Goal: Information Seeking & Learning: Understand process/instructions

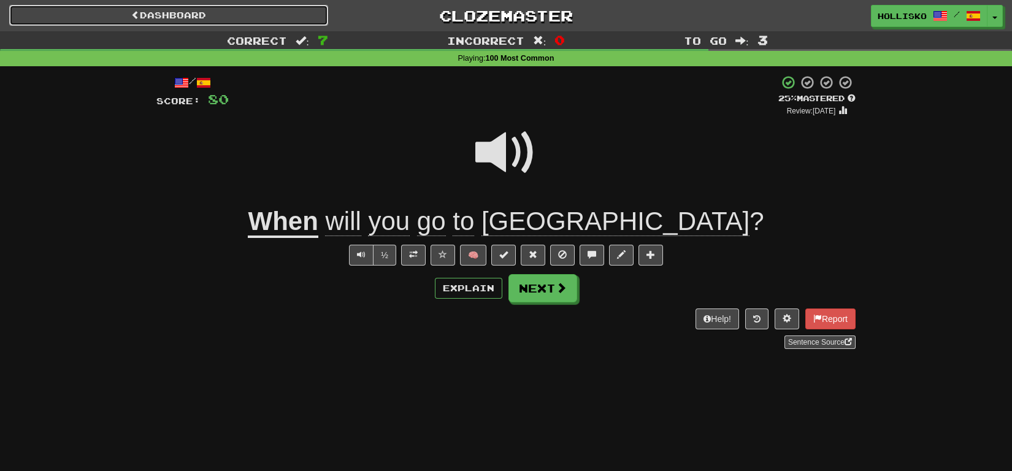
click at [132, 15] on span at bounding box center [135, 14] width 9 height 9
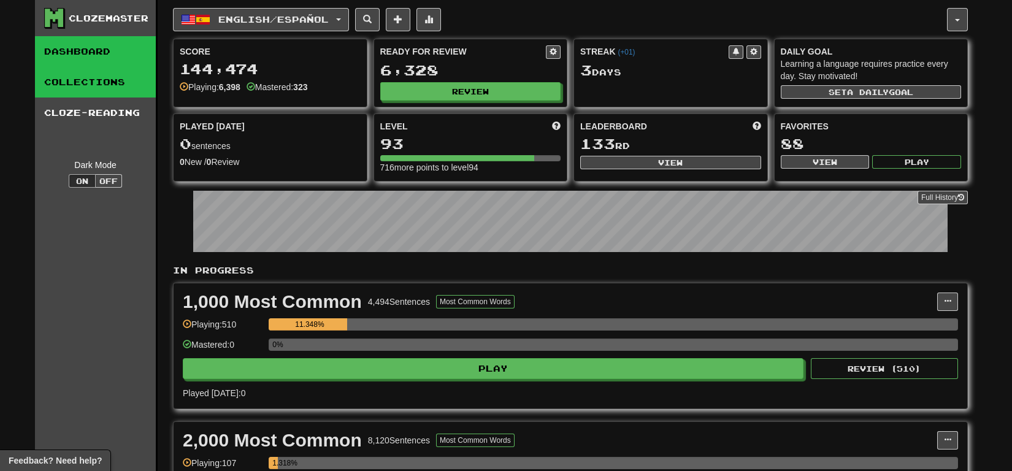
click at [76, 93] on link "Collections" at bounding box center [95, 82] width 121 height 31
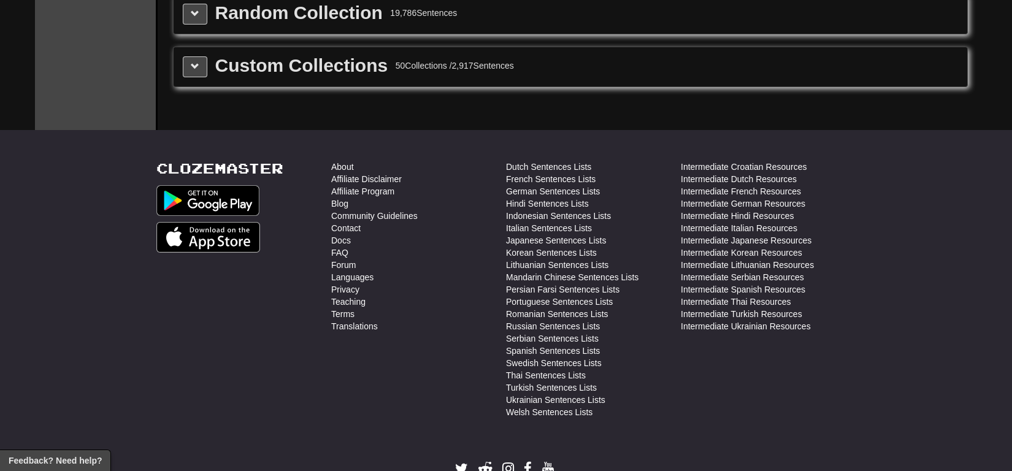
scroll to position [1552, 0]
click at [353, 294] on link "Teaching" at bounding box center [348, 300] width 34 height 12
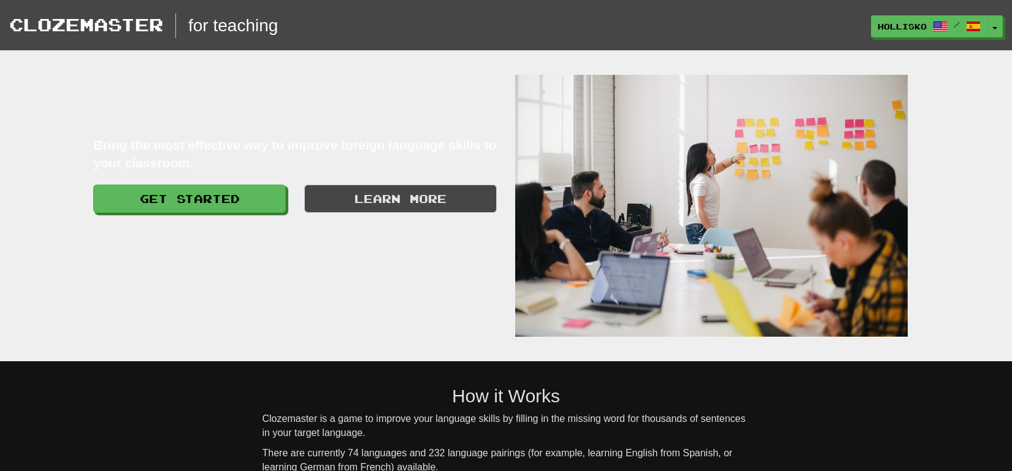
click at [190, 217] on div "Get Started" at bounding box center [189, 202] width 211 height 34
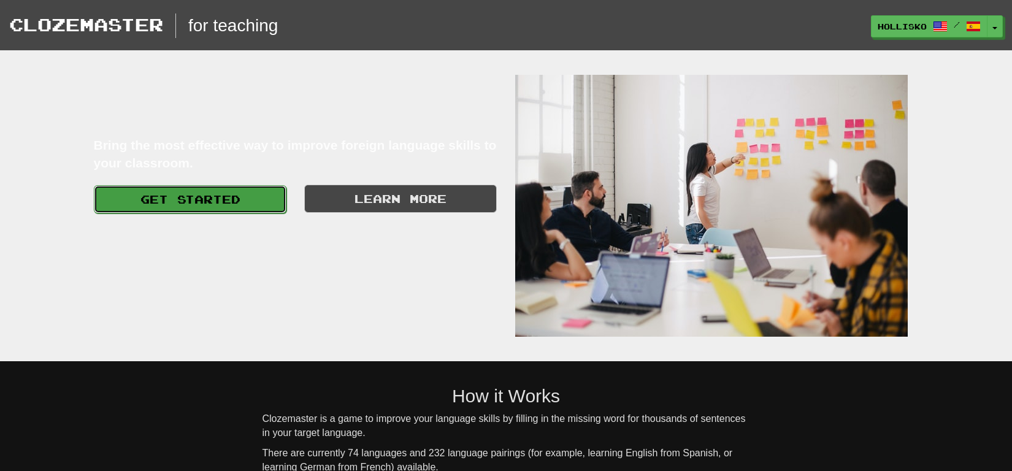
click at [206, 208] on link "Get Started" at bounding box center [190, 199] width 193 height 28
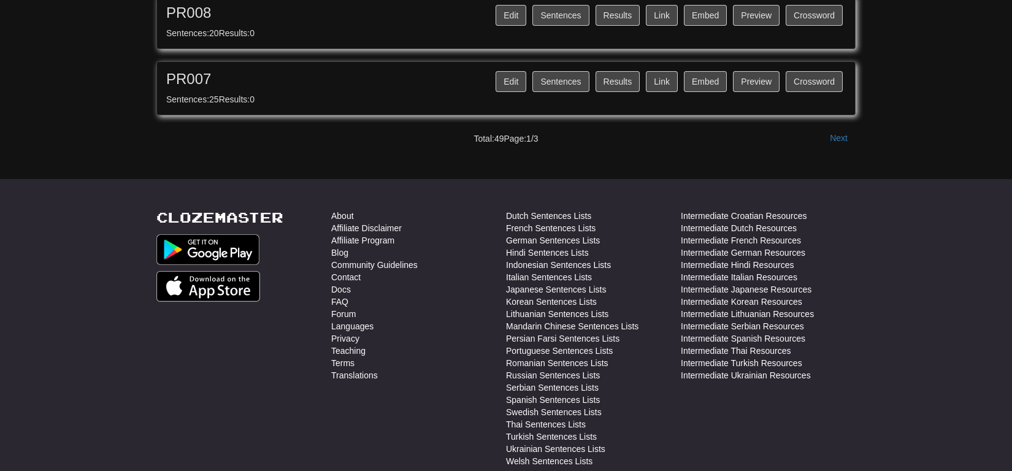
scroll to position [1355, 0]
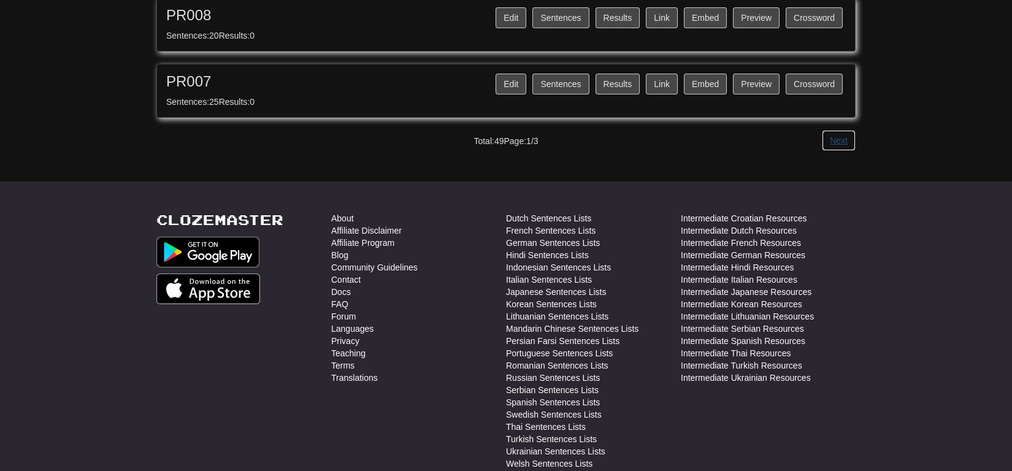
click at [835, 137] on button "Next" at bounding box center [839, 140] width 34 height 21
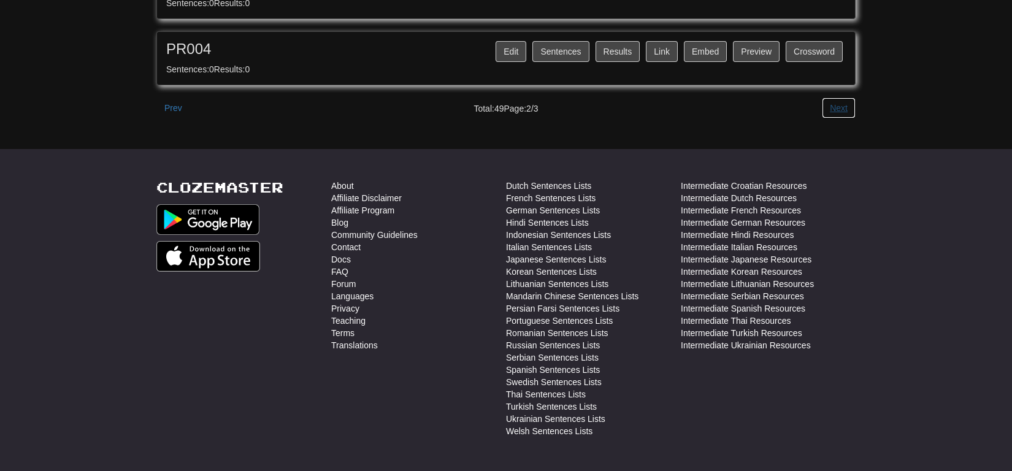
click at [828, 104] on button "Next" at bounding box center [839, 107] width 34 height 21
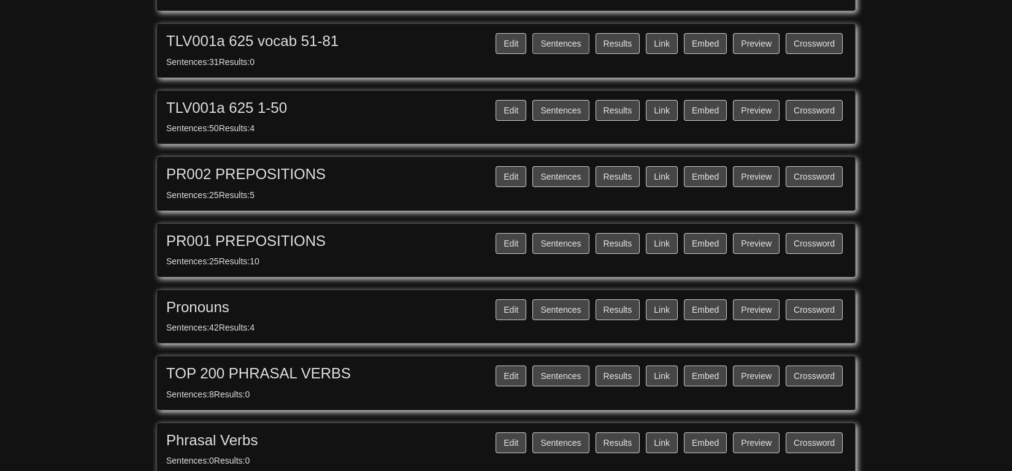
scroll to position [273, 0]
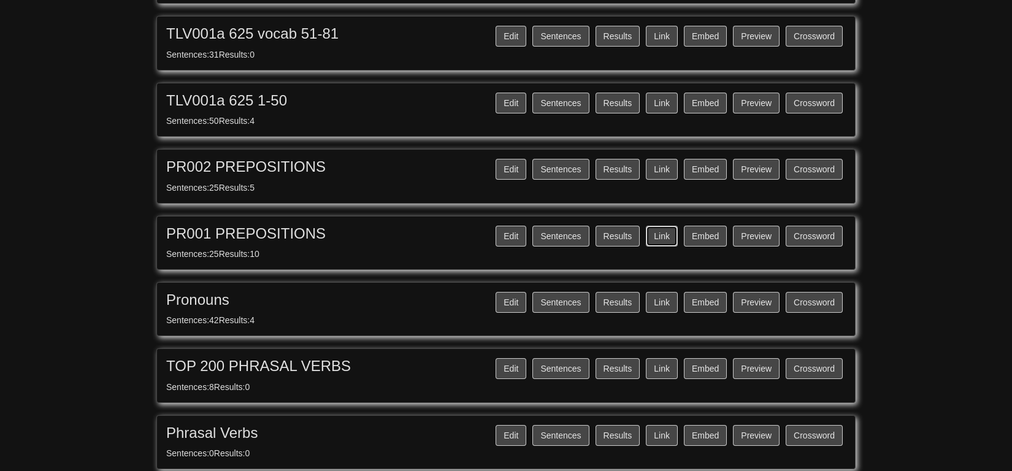
click at [662, 231] on button "Link" at bounding box center [662, 236] width 32 height 21
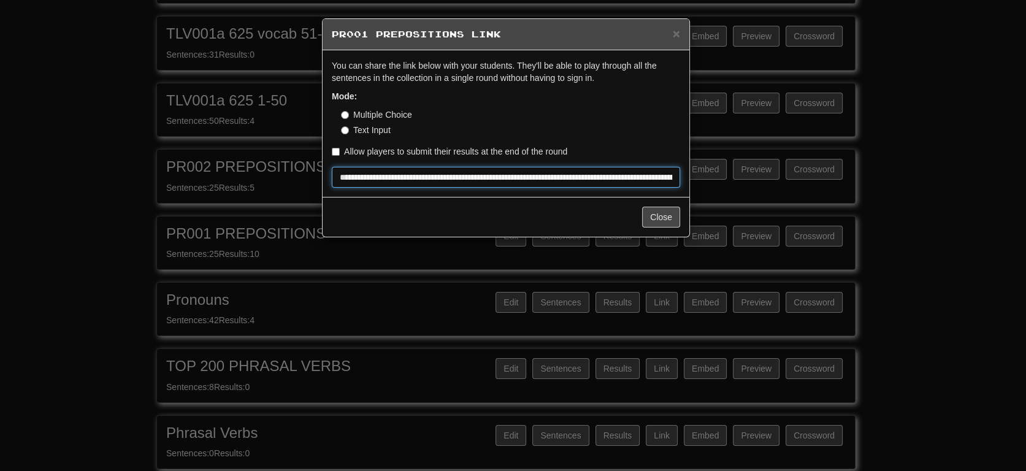
click at [460, 175] on input "**********" at bounding box center [506, 177] width 348 height 21
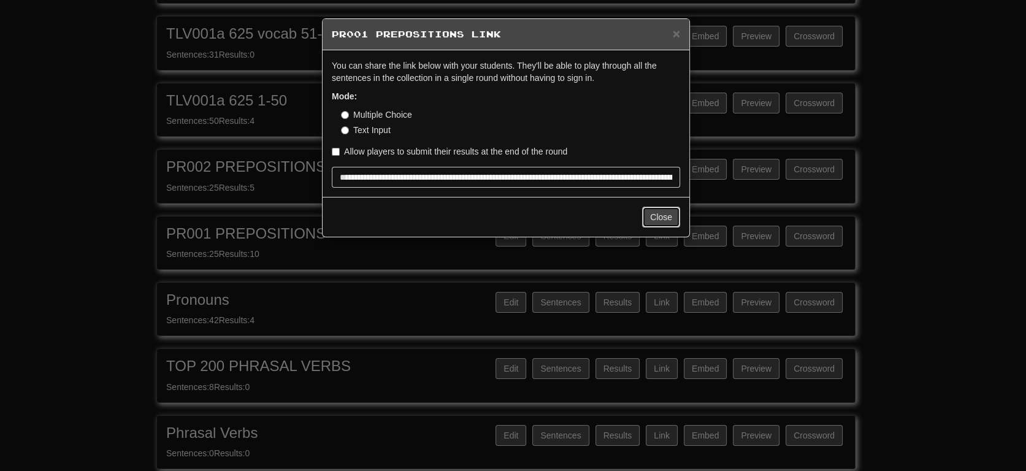
click at [658, 217] on button "Close" at bounding box center [661, 217] width 38 height 21
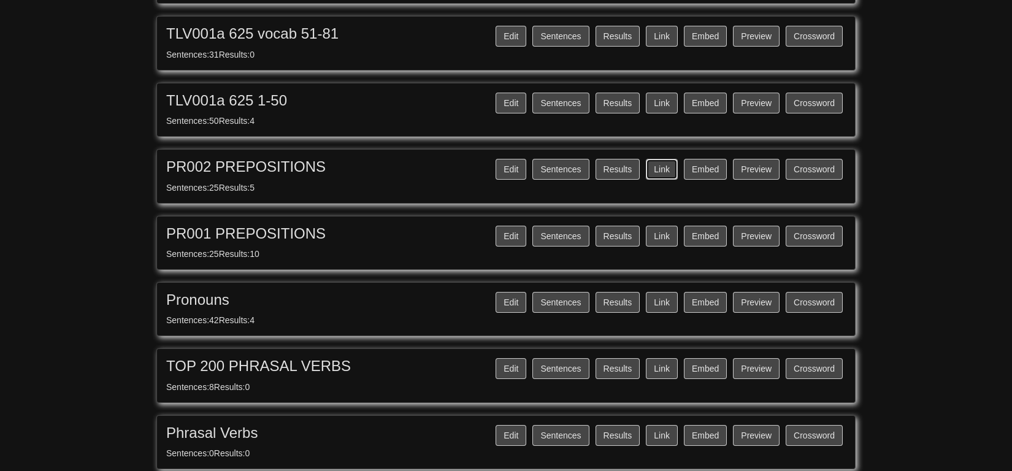
click at [666, 163] on button "Link" at bounding box center [662, 169] width 32 height 21
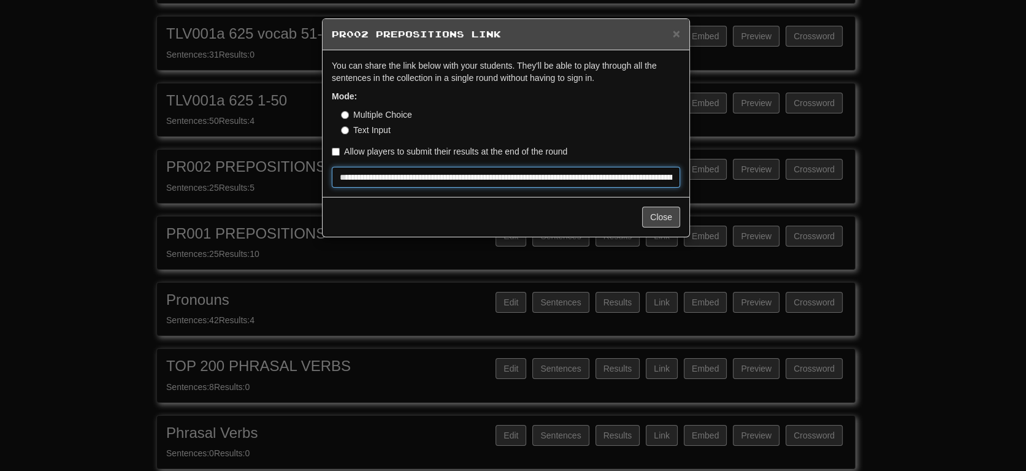
click at [540, 186] on input "**********" at bounding box center [506, 177] width 348 height 21
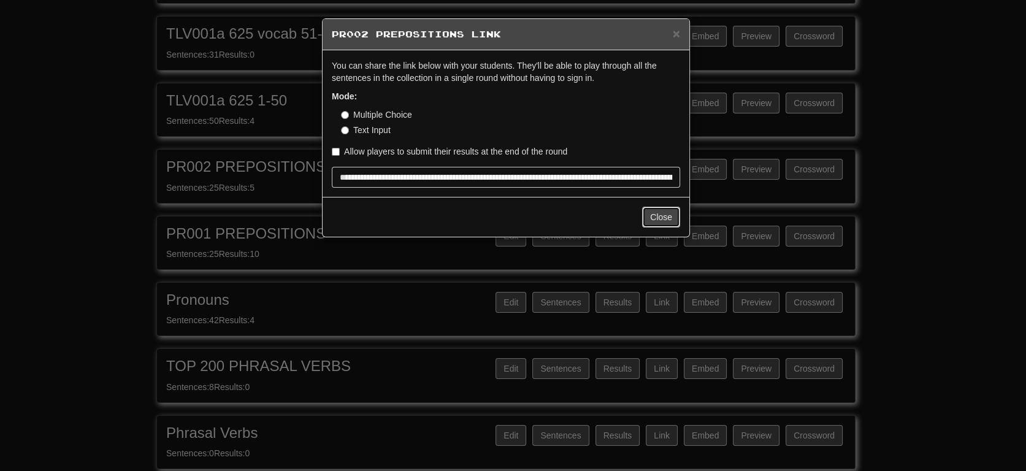
click at [663, 214] on button "Close" at bounding box center [661, 217] width 38 height 21
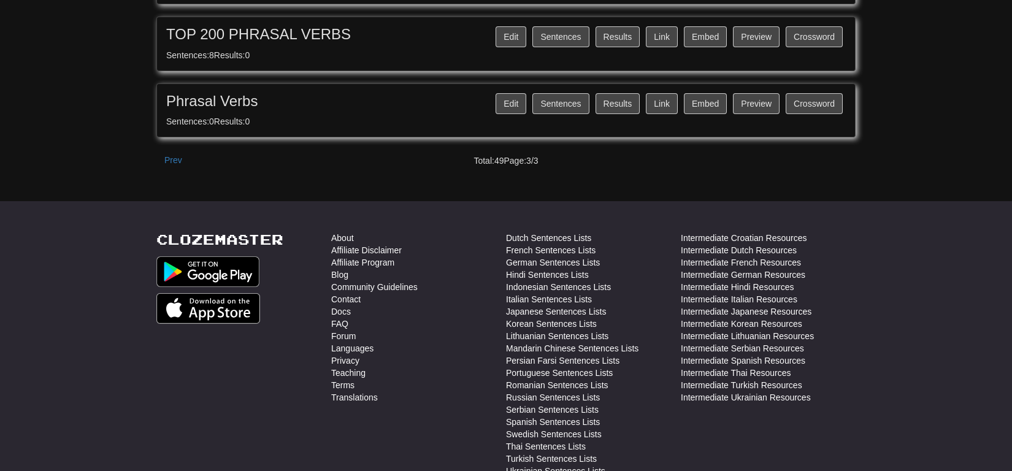
scroll to position [654, 0]
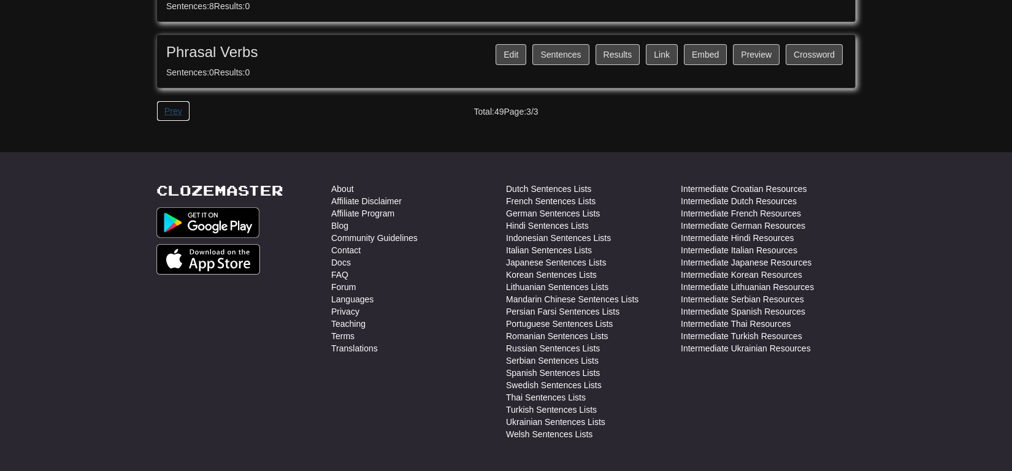
click at [170, 101] on button "Prev" at bounding box center [173, 111] width 34 height 21
click at [172, 109] on button "Prev" at bounding box center [173, 112] width 34 height 21
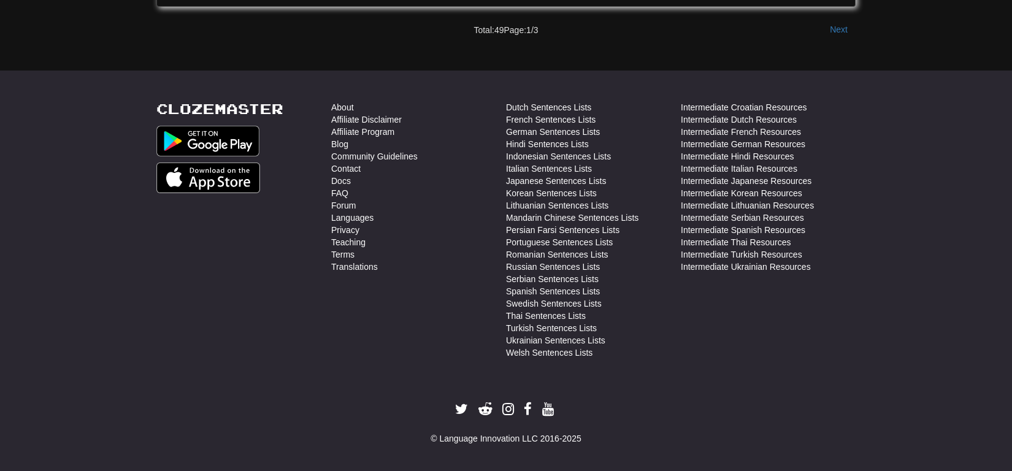
scroll to position [1405, 0]
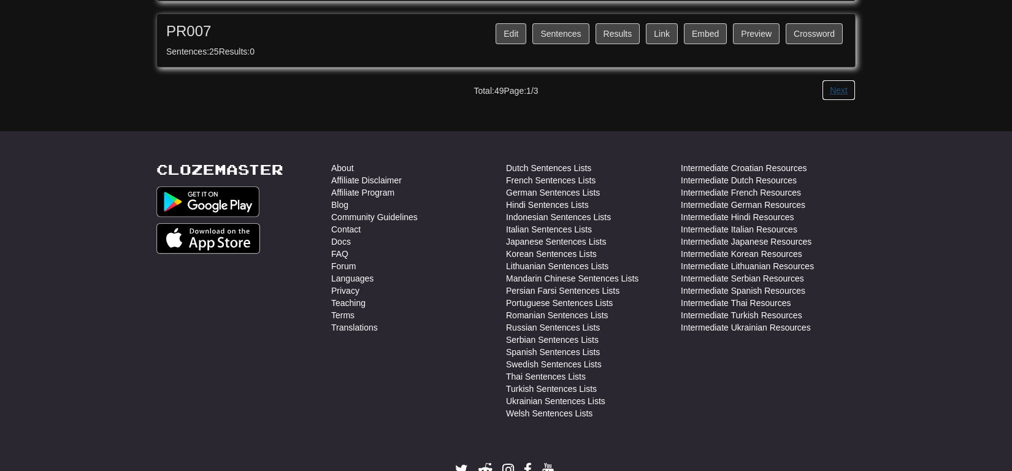
click at [830, 91] on button "Next" at bounding box center [839, 90] width 34 height 21
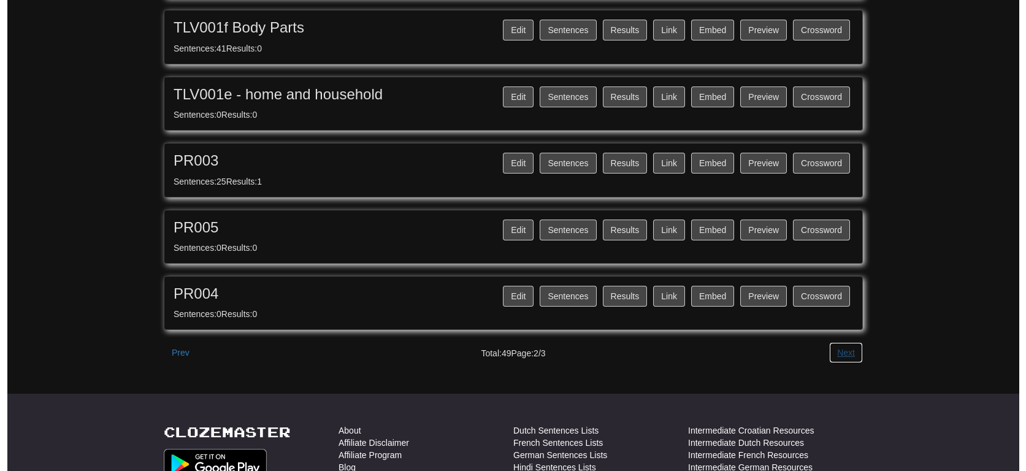
scroll to position [1141, 0]
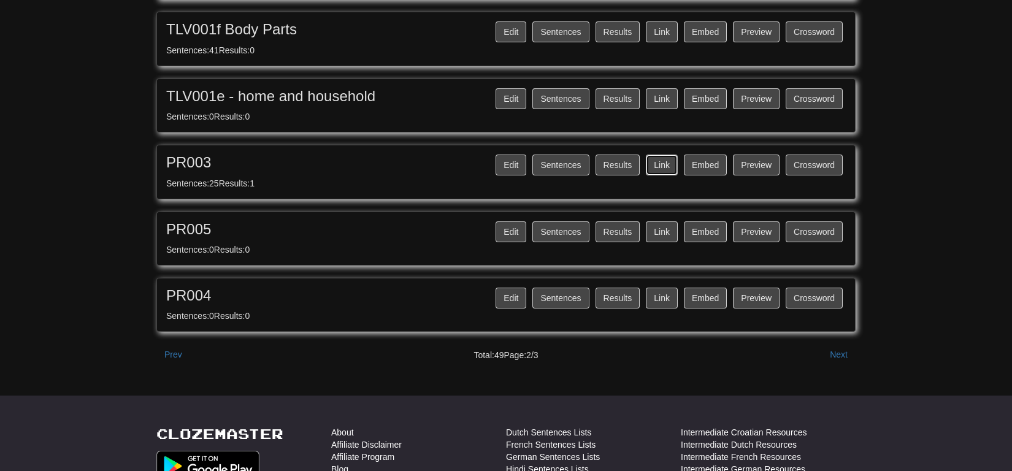
click at [668, 155] on button "Link" at bounding box center [662, 165] width 32 height 21
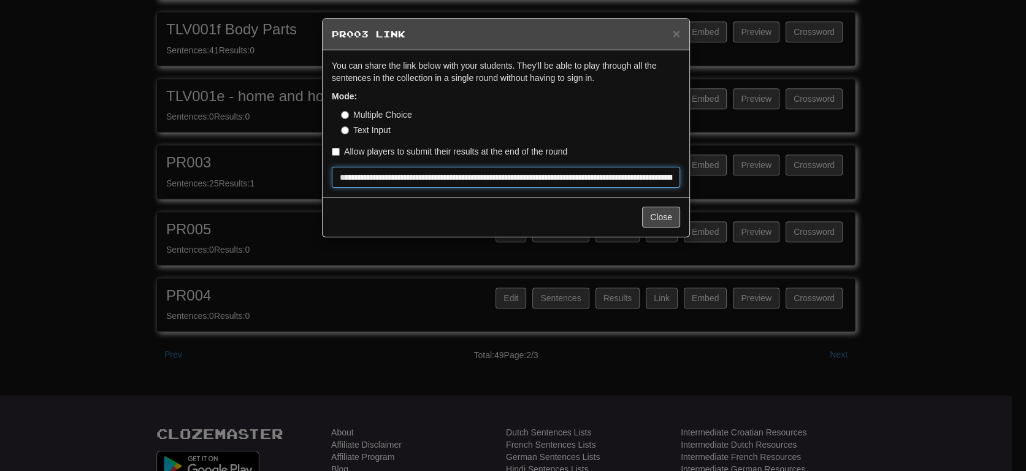
click at [456, 169] on input "**********" at bounding box center [506, 177] width 348 height 21
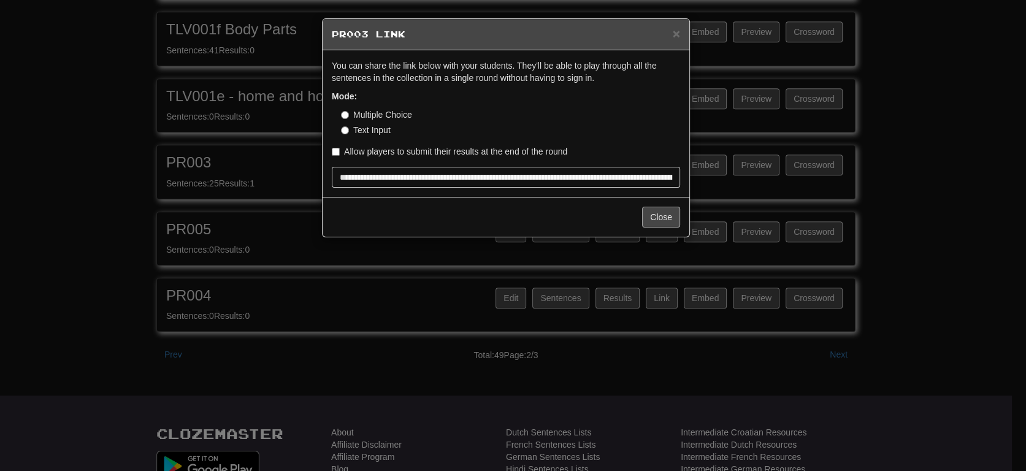
click at [651, 228] on div "Close" at bounding box center [506, 217] width 367 height 40
click at [660, 216] on button "Close" at bounding box center [661, 217] width 38 height 21
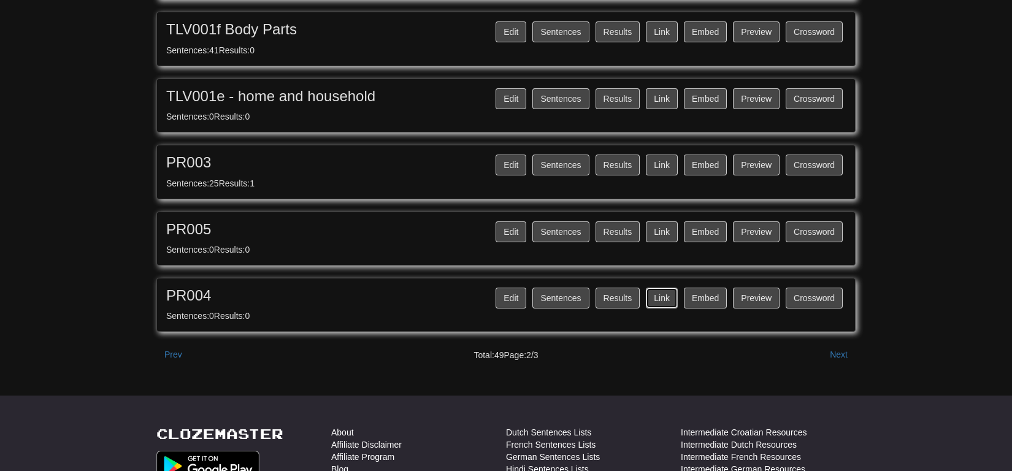
click at [663, 288] on button "Link" at bounding box center [662, 298] width 32 height 21
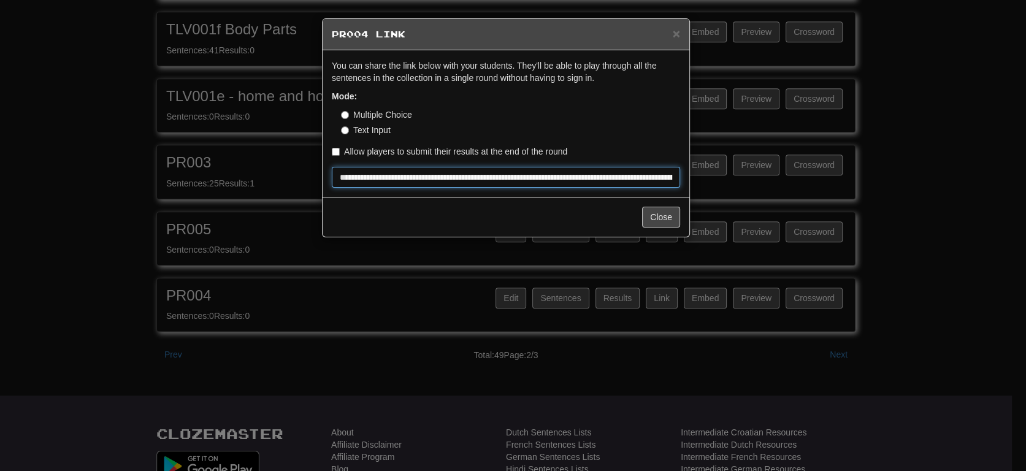
click at [534, 177] on input "**********" at bounding box center [506, 177] width 348 height 21
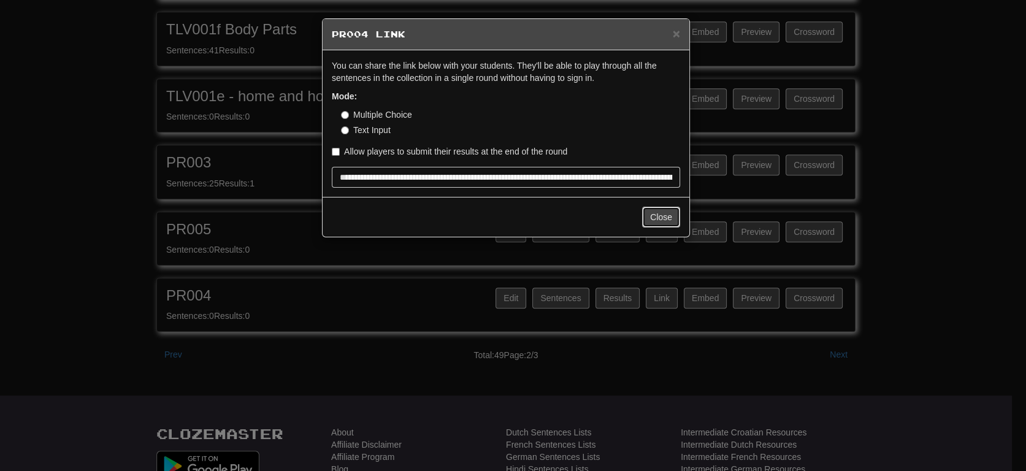
click at [669, 222] on button "Close" at bounding box center [661, 217] width 38 height 21
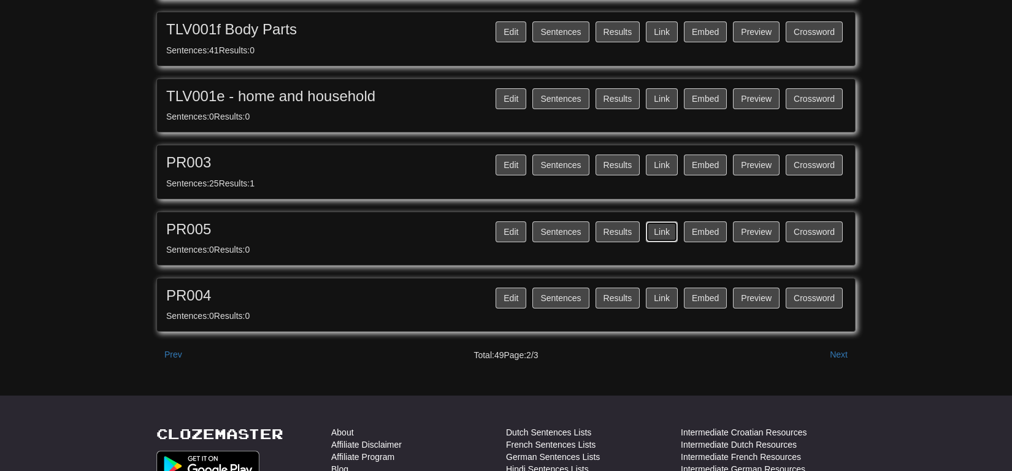
click at [663, 226] on button "Link" at bounding box center [662, 231] width 32 height 21
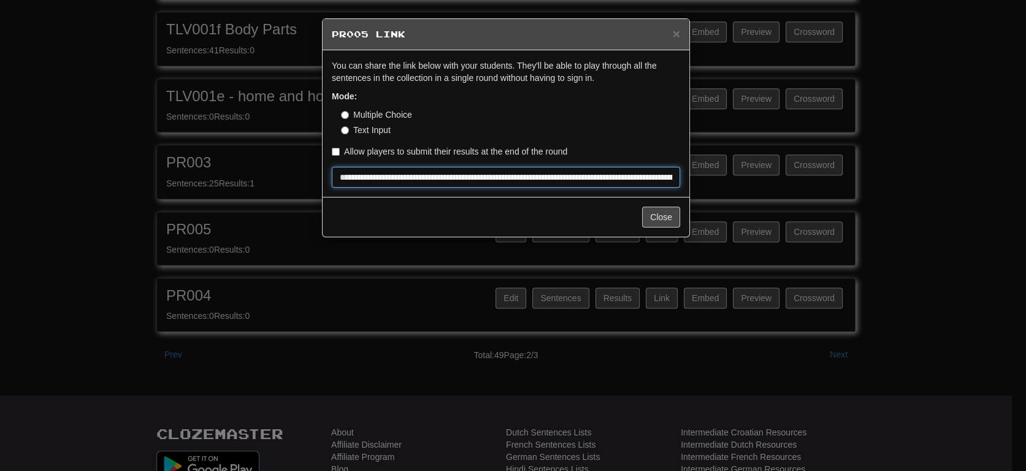
click at [517, 177] on input "**********" at bounding box center [506, 177] width 348 height 21
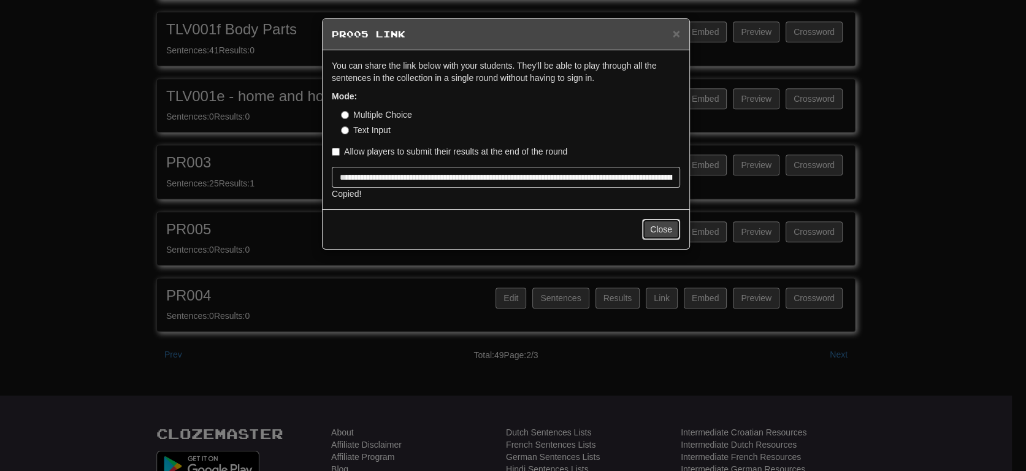
click at [649, 229] on button "Close" at bounding box center [661, 229] width 38 height 21
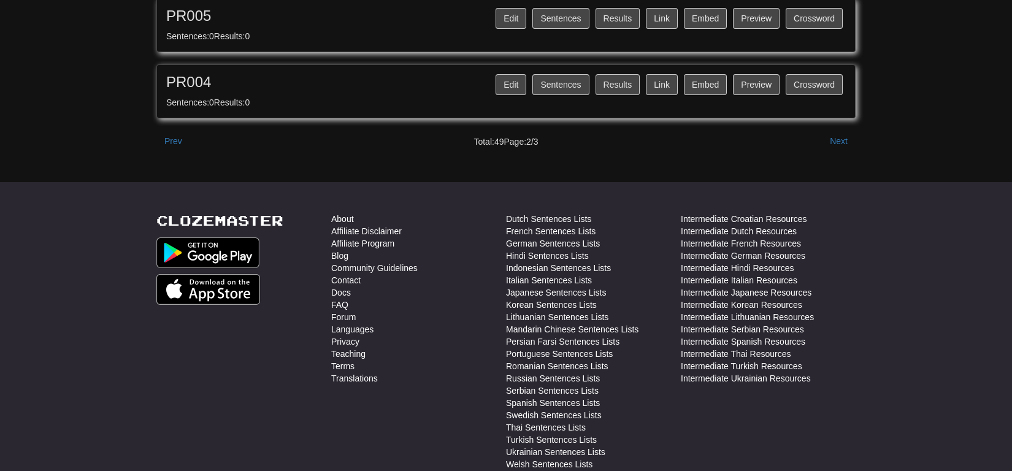
scroll to position [1351, 0]
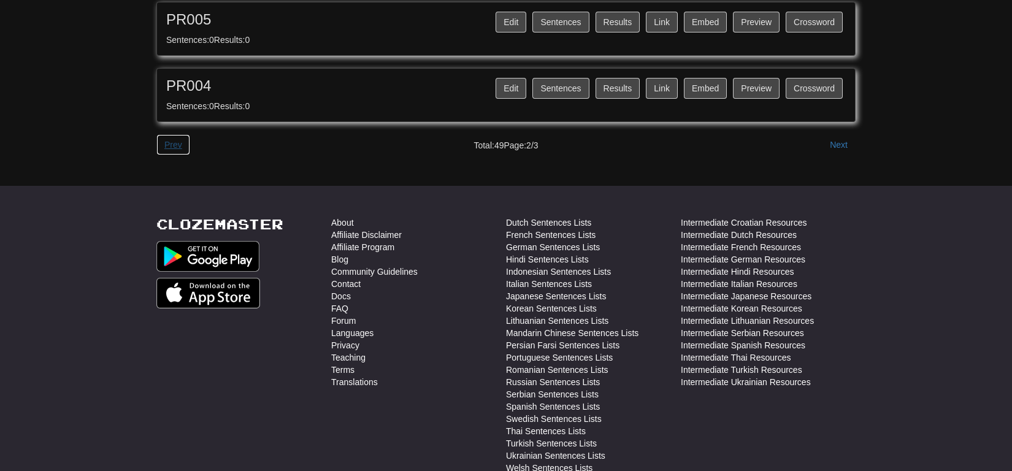
click at [170, 136] on button "Prev" at bounding box center [173, 144] width 34 height 21
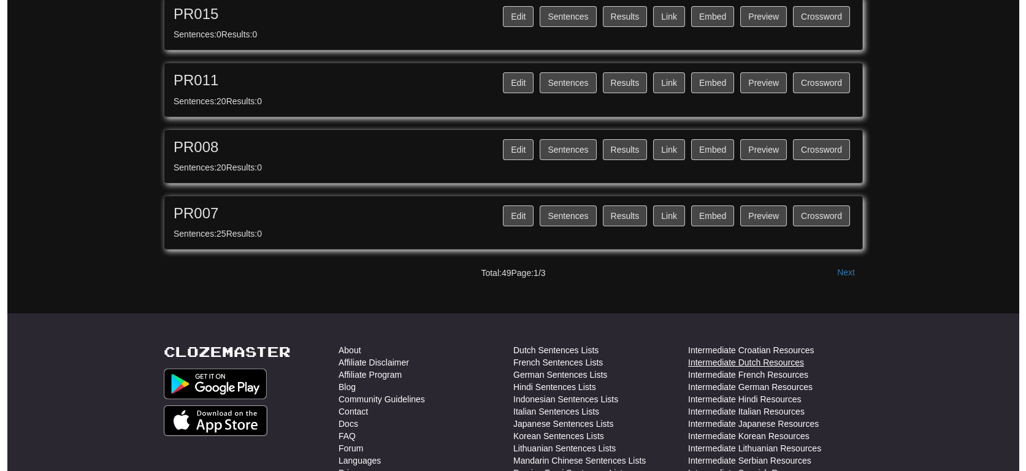
scroll to position [1226, 0]
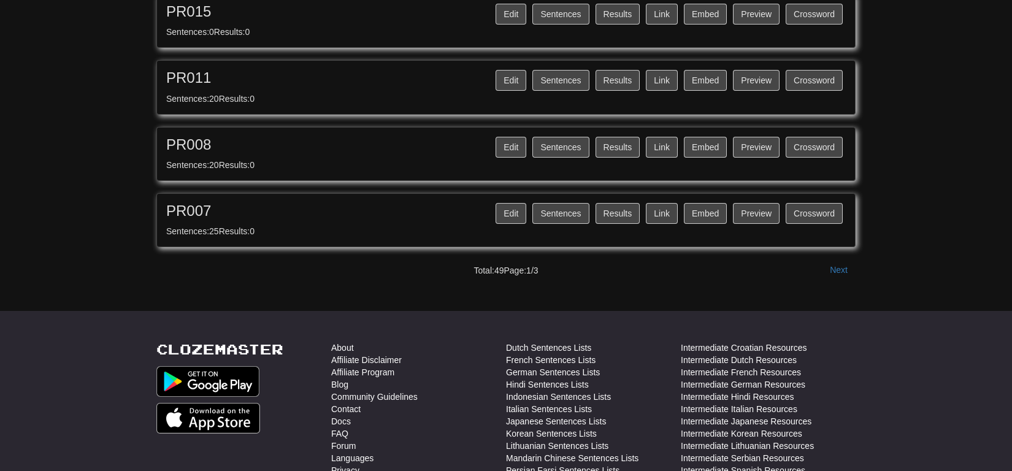
click at [661, 198] on div "Edit Sentences Results Link Embed Preview Crossword PR007 Sentences: 25 Results…" at bounding box center [506, 220] width 698 height 53
click at [661, 203] on button "Link" at bounding box center [662, 213] width 32 height 21
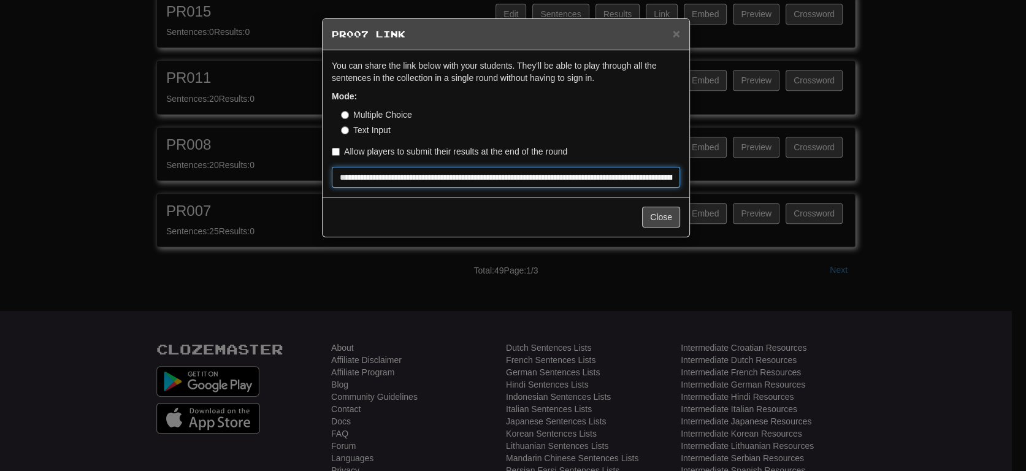
click at [403, 176] on input "**********" at bounding box center [506, 177] width 348 height 21
